Goal: Information Seeking & Learning: Learn about a topic

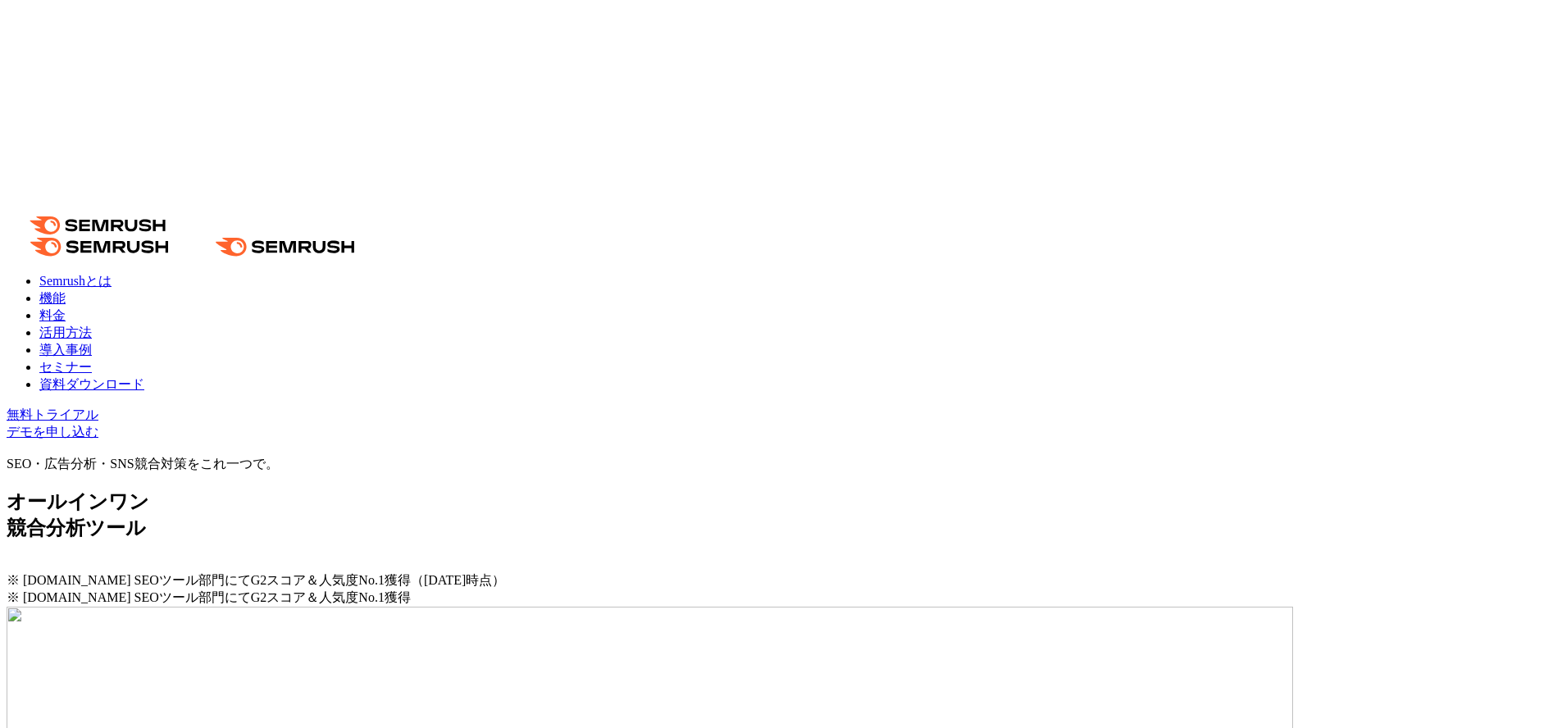
click at [92, 360] on link "セミナー" at bounding box center [65, 367] width 52 height 14
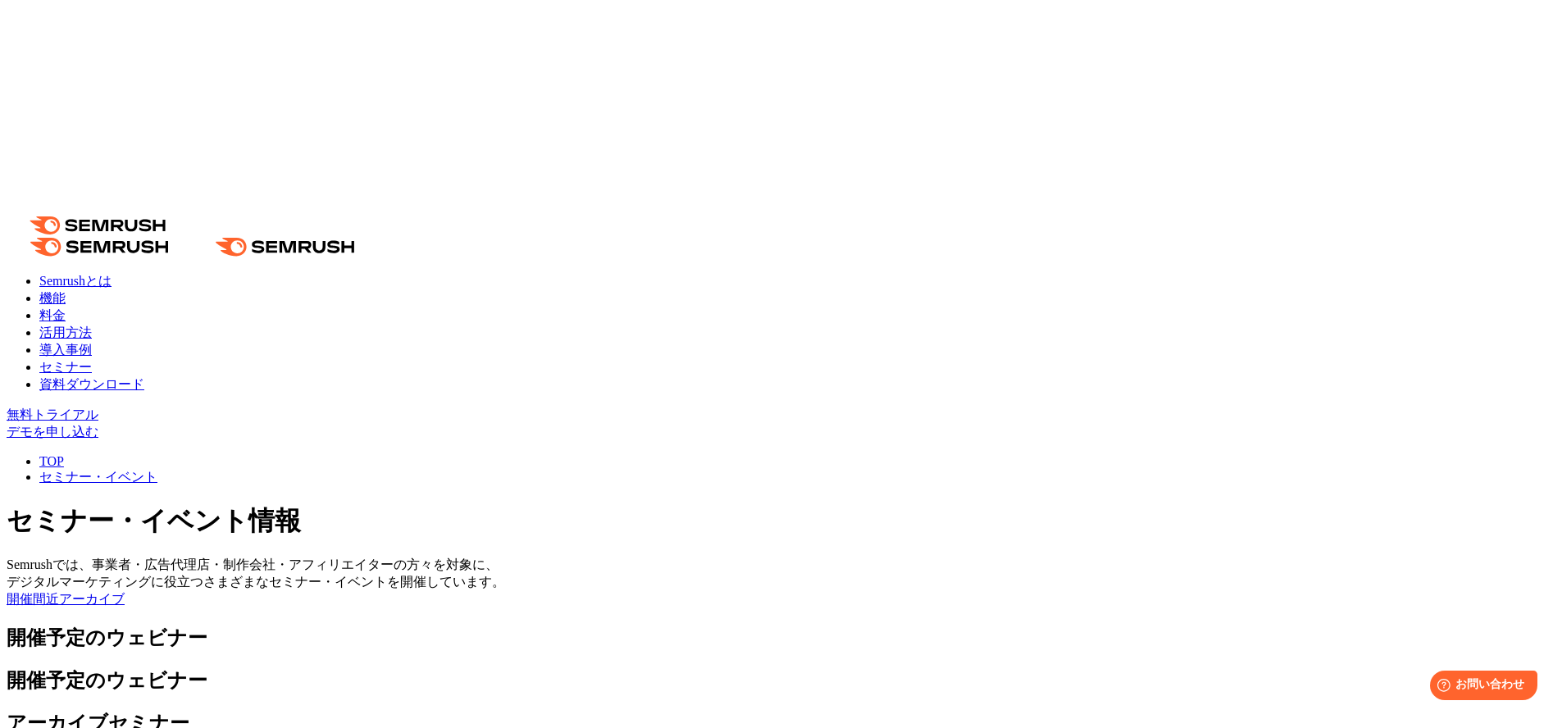
click at [92, 343] on link "導入事例" at bounding box center [65, 350] width 52 height 14
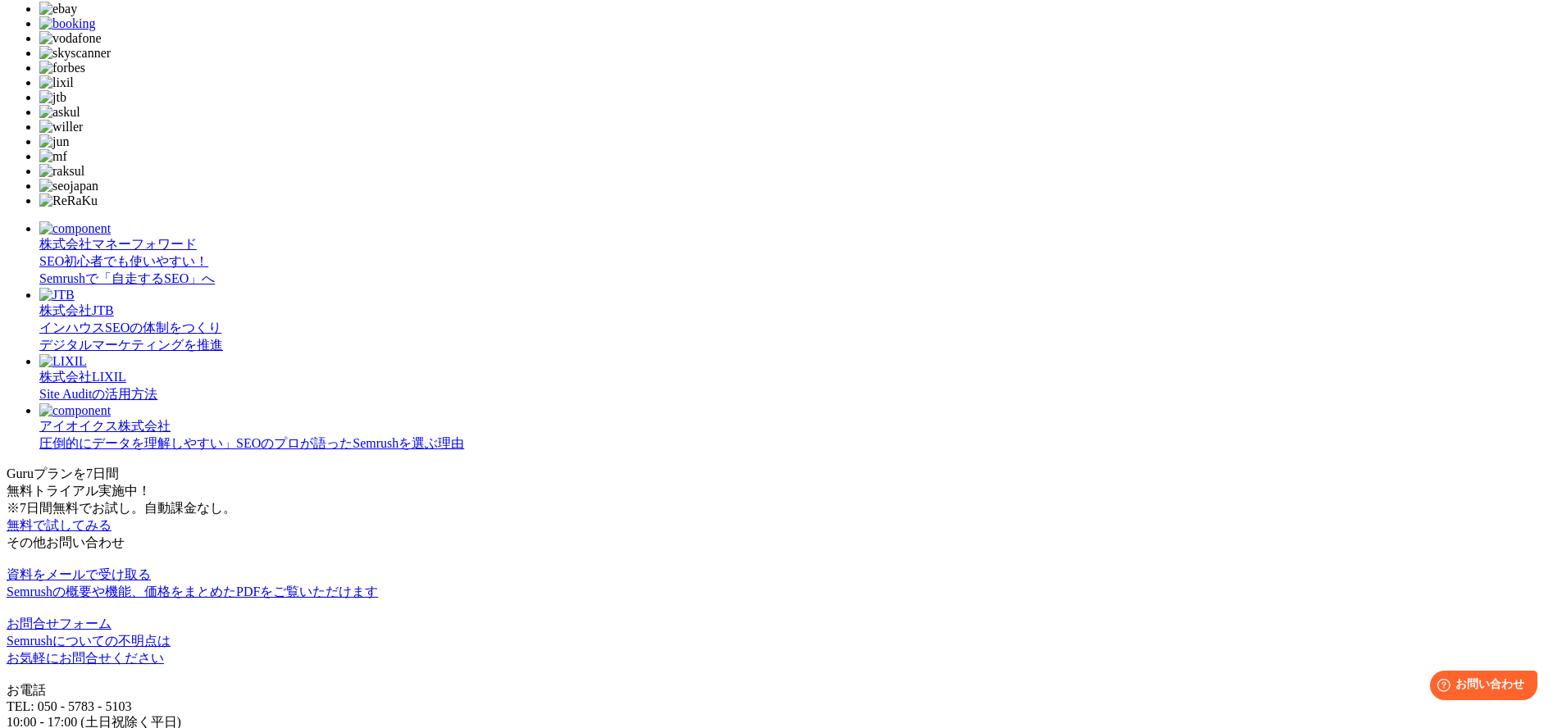
scroll to position [563, 0]
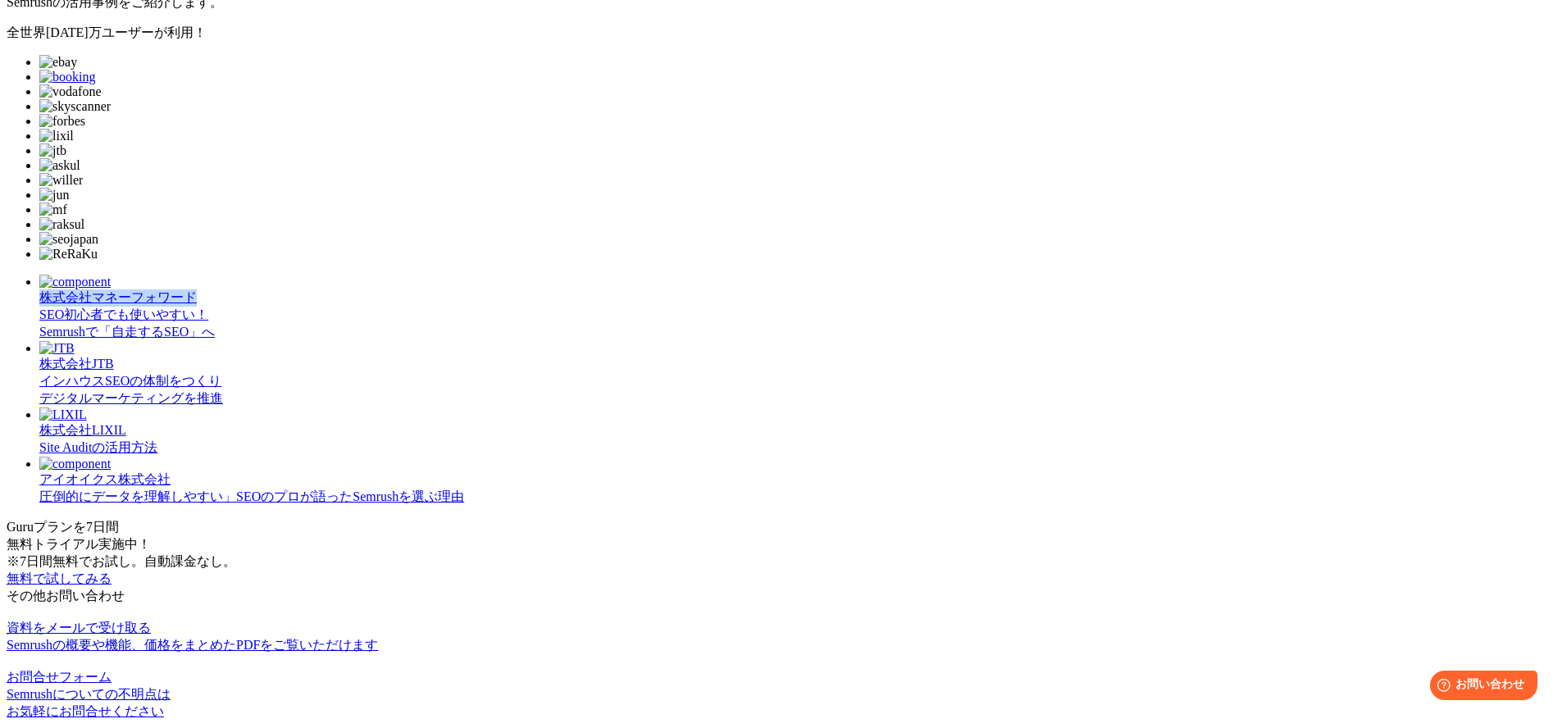
copy div "株式会社マネーフォワード"
drag, startPoint x: 342, startPoint y: 390, endPoint x: 665, endPoint y: 343, distance: 326.6
click at [665, 343] on div "株式会社マネーフォワード SEO初心者でも使いやすい！ Semrushで「自走するSEO」へ 株式会社JTB インハウスSEOの体制をつくり デジタルマーケテ…" at bounding box center [781, 390] width 1549 height 231
click at [1315, 470] on section "株式会社マネーフォワード SEO初心者でも使いやすい！ Semrushで「自走するSEO」へ 株式会社JTB インハウスSEOの体制をつくり デジタルマーケテ…" at bounding box center [781, 390] width 1549 height 231
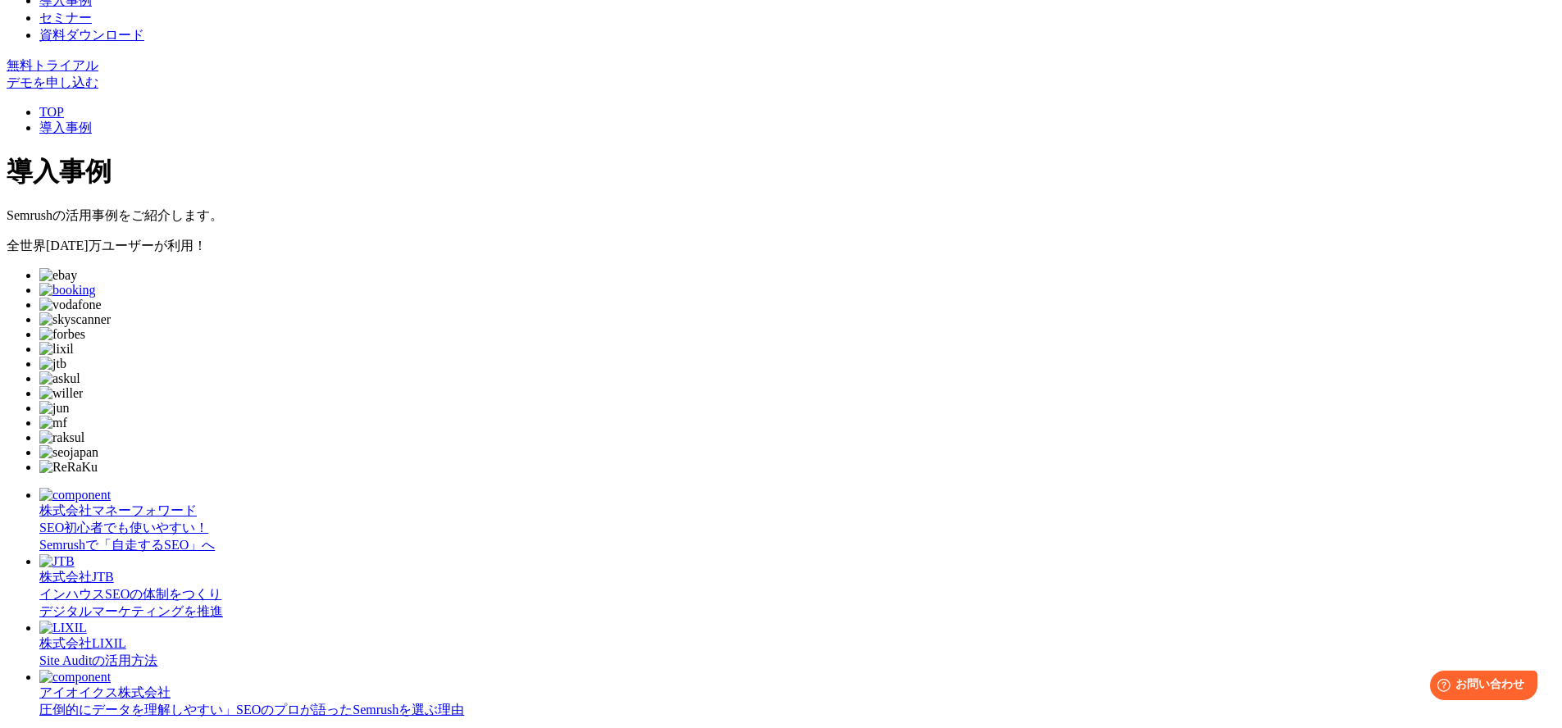
scroll to position [182, 0]
